Goal: Book appointment/travel/reservation

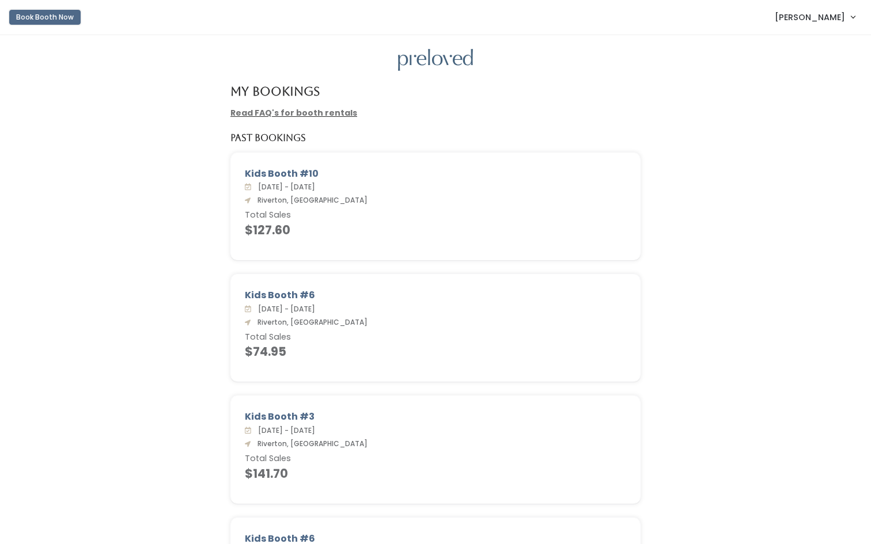
click at [61, 18] on button "Book Booth Now" at bounding box center [44, 17] width 71 height 15
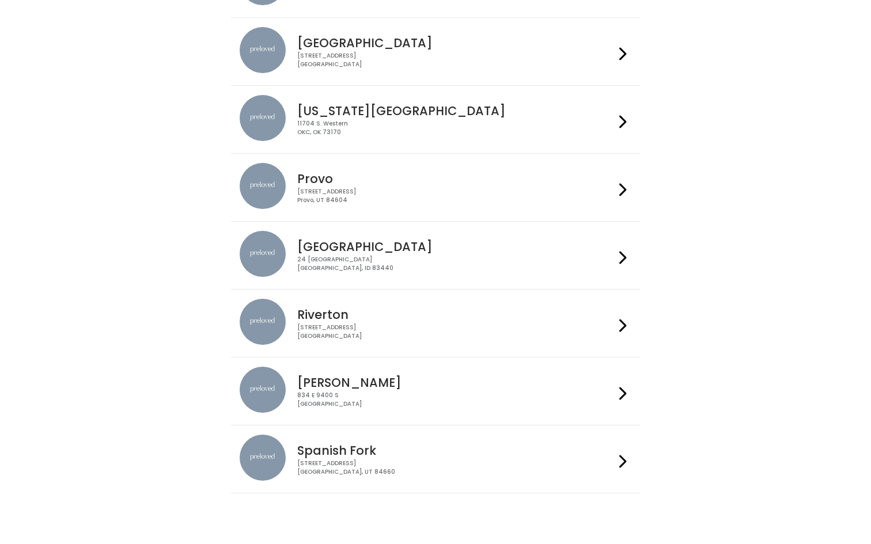
scroll to position [237, 0]
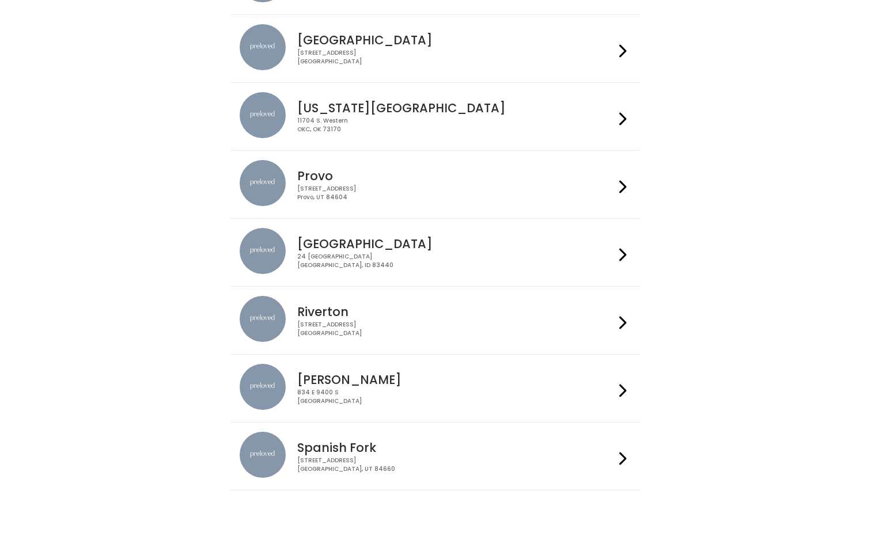
click at [362, 327] on div "[STREET_ADDRESS]" at bounding box center [455, 329] width 317 height 17
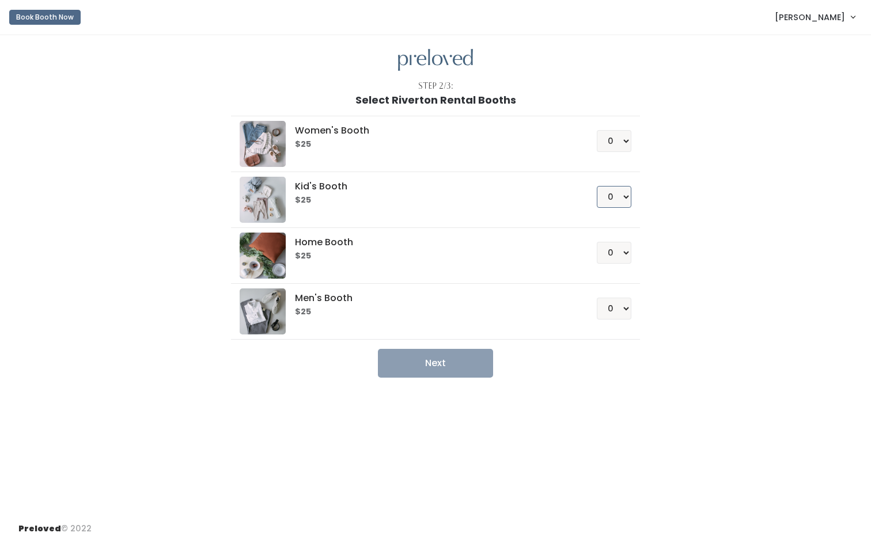
click at [611, 195] on select "0 1 2 3 4" at bounding box center [614, 197] width 35 height 22
select select "1"
click at [597, 186] on select "0 1 2 3 4" at bounding box center [614, 197] width 35 height 22
click at [460, 368] on button "Next" at bounding box center [435, 363] width 115 height 29
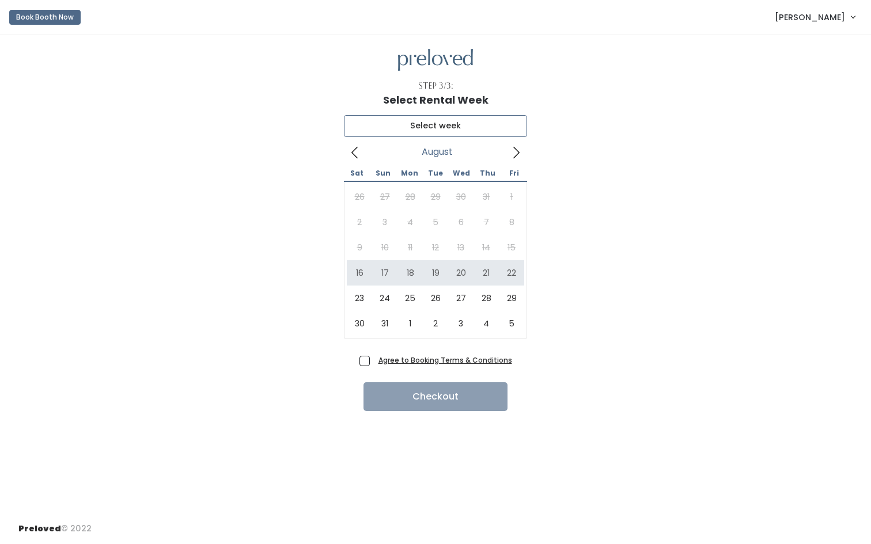
type input "August 16 to August 22"
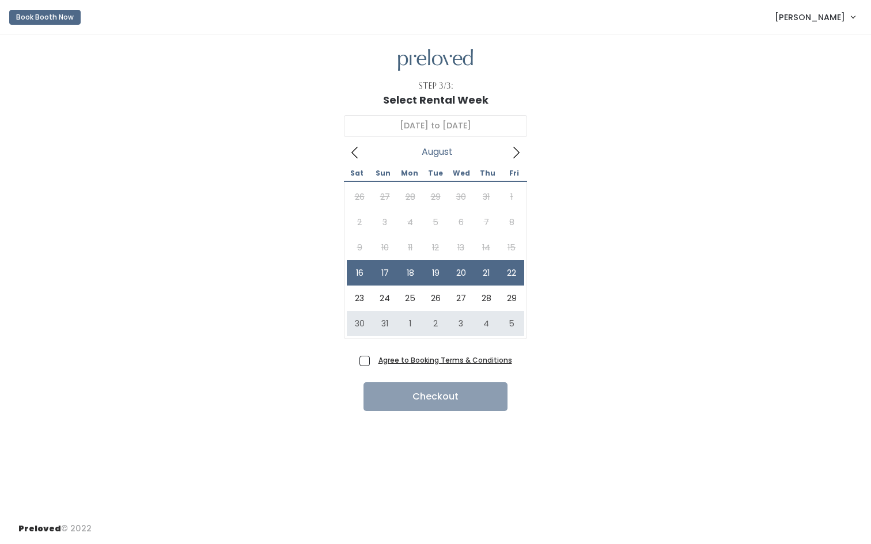
click at [374, 362] on span "Agree to Booking Terms & Conditions" at bounding box center [443, 360] width 138 height 12
click at [374, 362] on input "Agree to Booking Terms & Conditions" at bounding box center [377, 357] width 7 height 7
checkbox input "true"
click at [411, 398] on button "Checkout" at bounding box center [436, 397] width 144 height 29
